Goal: Task Accomplishment & Management: Manage account settings

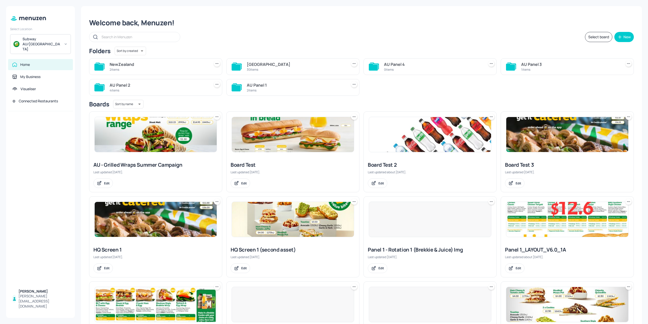
click at [43, 42] on div "Subway AU/[GEOGRAPHIC_DATA]" at bounding box center [40, 44] width 61 height 20
click at [41, 32] on div at bounding box center [324, 162] width 648 height 324
click at [61, 40] on div "Subway AU/[GEOGRAPHIC_DATA]" at bounding box center [40, 44] width 61 height 20
click at [35, 86] on div "Nautical Bowls [[GEOGRAPHIC_DATA]]" at bounding box center [45, 86] width 44 height 6
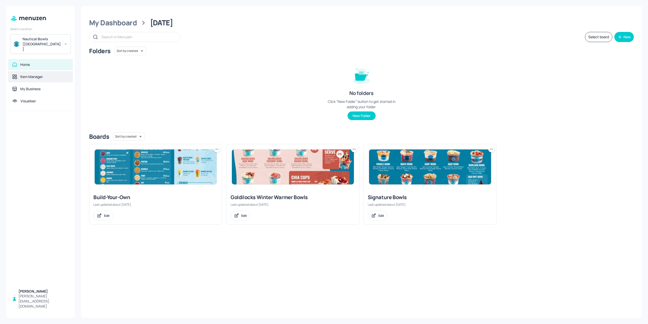
click at [36, 74] on div "Item Manager" at bounding box center [31, 76] width 23 height 5
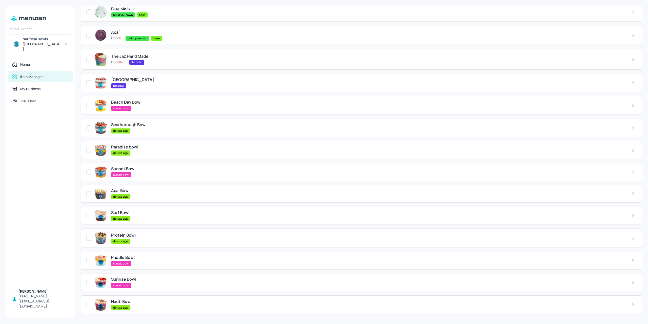
scroll to position [1048, 0]
